Goal: Find contact information: Find contact information

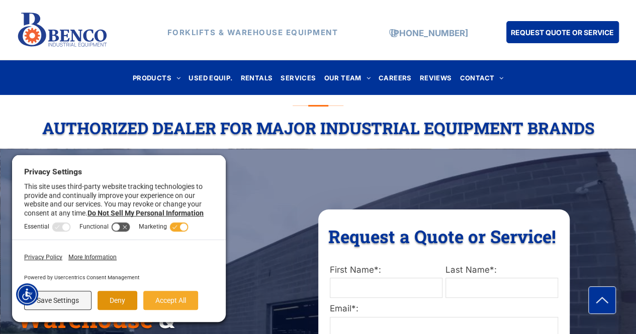
click at [105, 302] on button "Deny" at bounding box center [118, 300] width 40 height 19
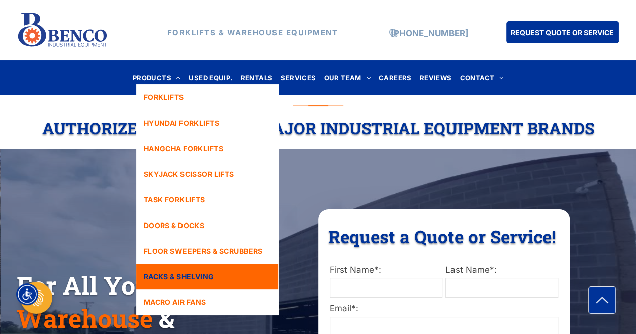
click at [170, 269] on link "RACKS & SHELVING" at bounding box center [207, 277] width 142 height 26
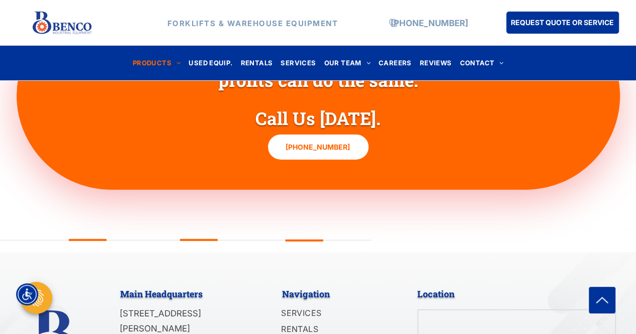
scroll to position [3099, 0]
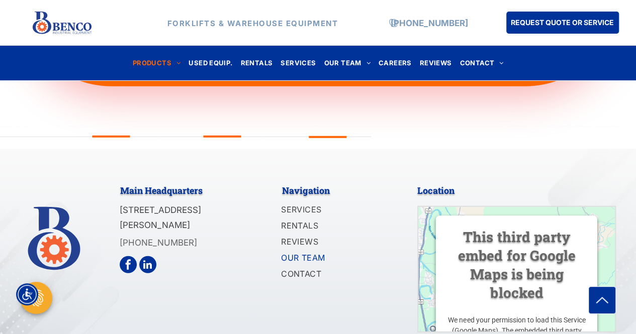
click at [306, 252] on span "OUR TEAM" at bounding box center [303, 258] width 44 height 12
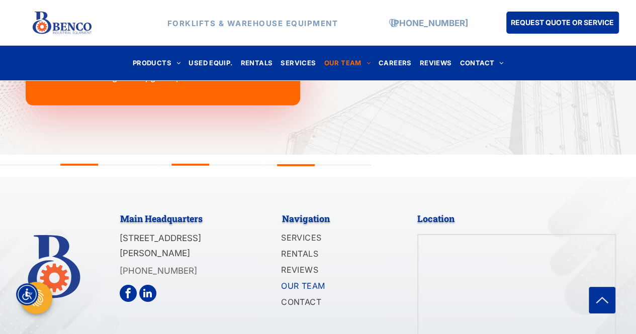
scroll to position [1508, 0]
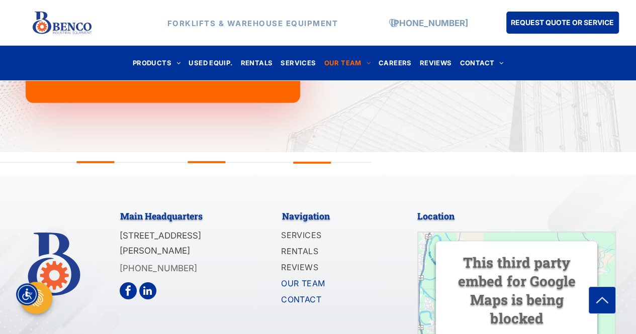
click at [309, 296] on span "CONTACT" at bounding box center [301, 300] width 40 height 12
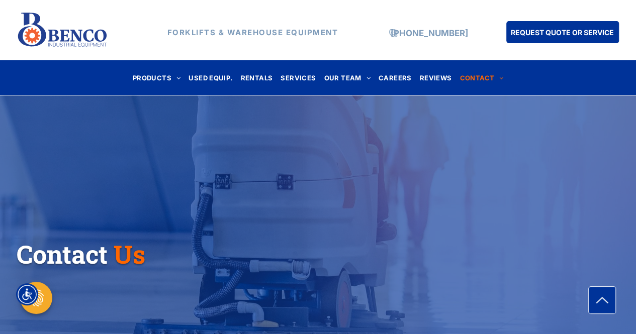
click at [190, 272] on span "RACKS & SHELVING" at bounding box center [179, 271] width 70 height 11
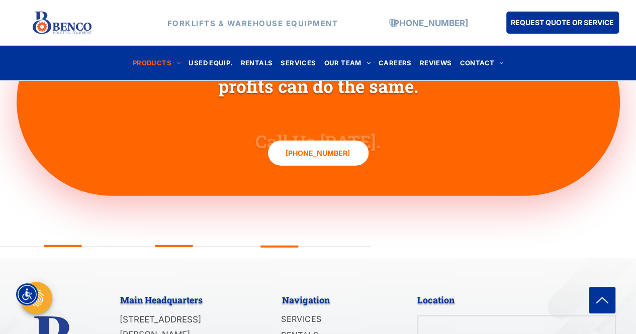
scroll to position [3099, 0]
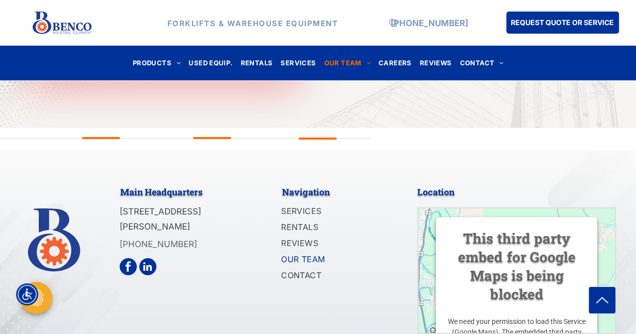
scroll to position [1577, 0]
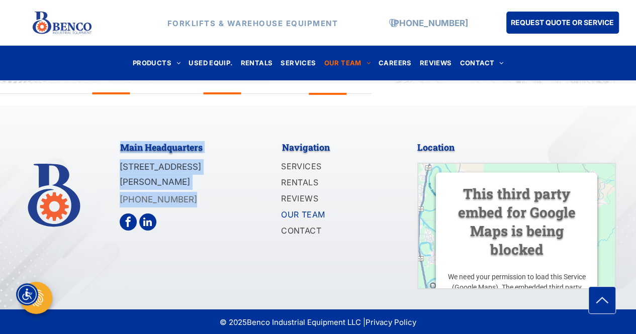
drag, startPoint x: 185, startPoint y: 196, endPoint x: 110, endPoint y: 200, distance: 75.0
click at [110, 200] on div "Main Headquarters 1140 Mid Rivers Industrial Drive Saint Peters, MO 63376 (636)…" at bounding box center [318, 212] width 596 height 153
click at [113, 199] on div at bounding box center [70, 212] width 100 height 153
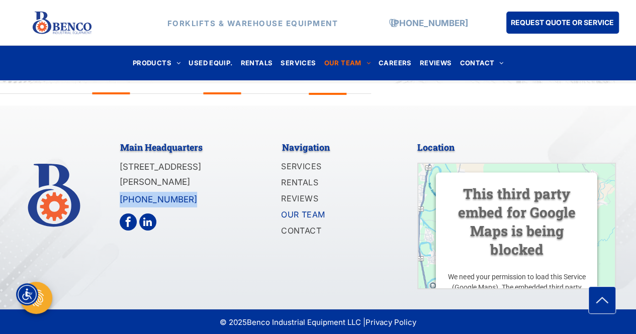
drag, startPoint x: 190, startPoint y: 197, endPoint x: 120, endPoint y: 200, distance: 69.4
click at [120, 200] on p "[PHONE_NUMBER]" at bounding box center [182, 200] width 125 height 16
copy link "[PHONE_NUMBER]"
